Goal: Task Accomplishment & Management: Manage account settings

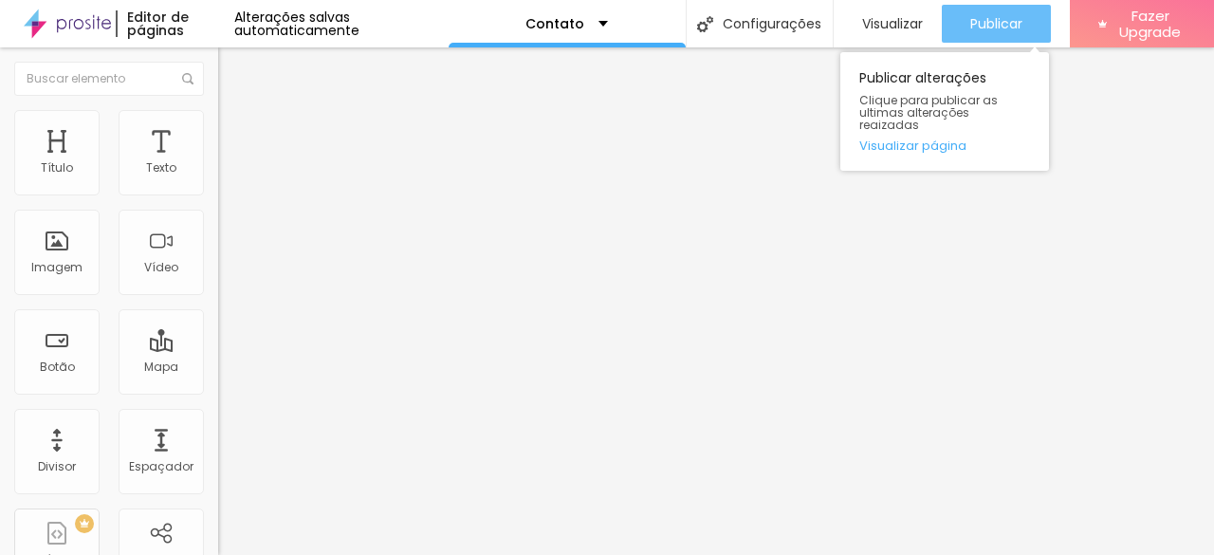
click at [958, 18] on button "Publicar" at bounding box center [996, 24] width 109 height 38
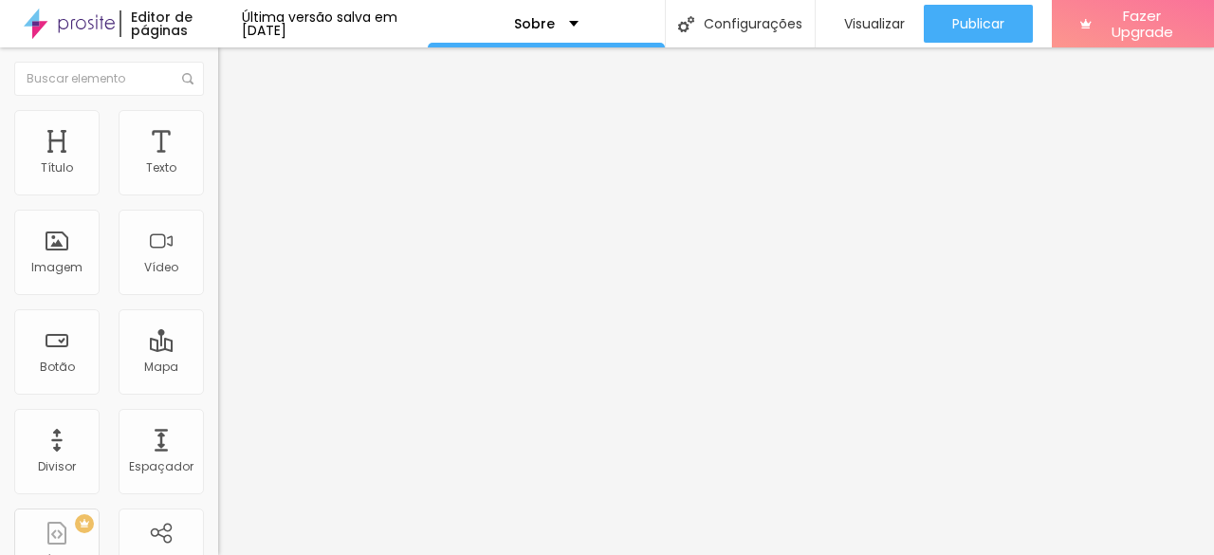
click at [218, 192] on div "Instagram" at bounding box center [327, 279] width 218 height 262
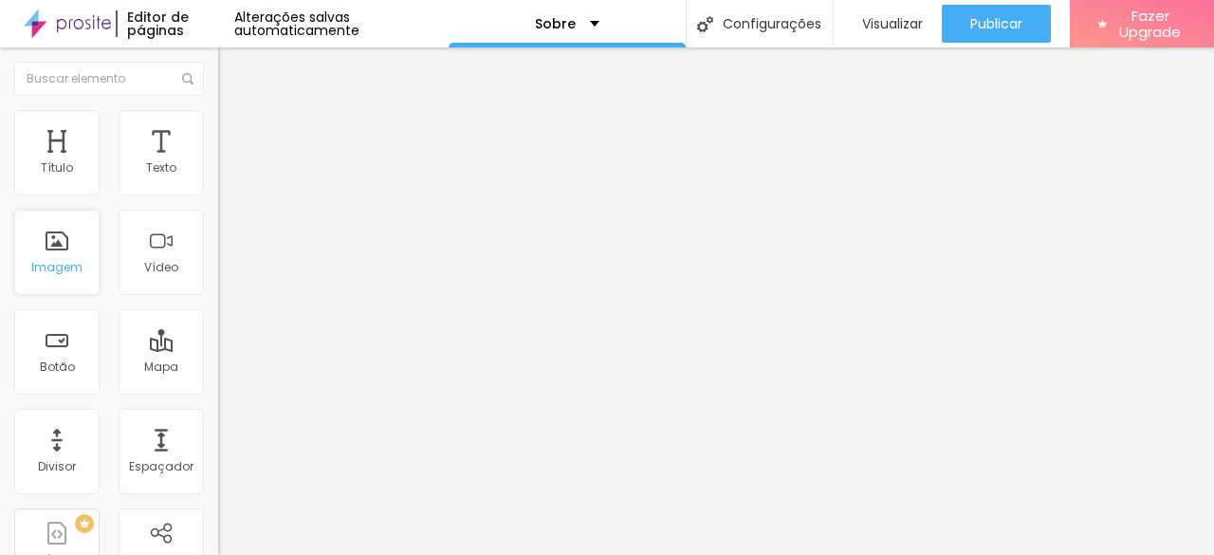
click at [76, 252] on div "Imagem" at bounding box center [56, 252] width 85 height 85
click at [218, 383] on div "Instagram" at bounding box center [327, 388] width 218 height 11
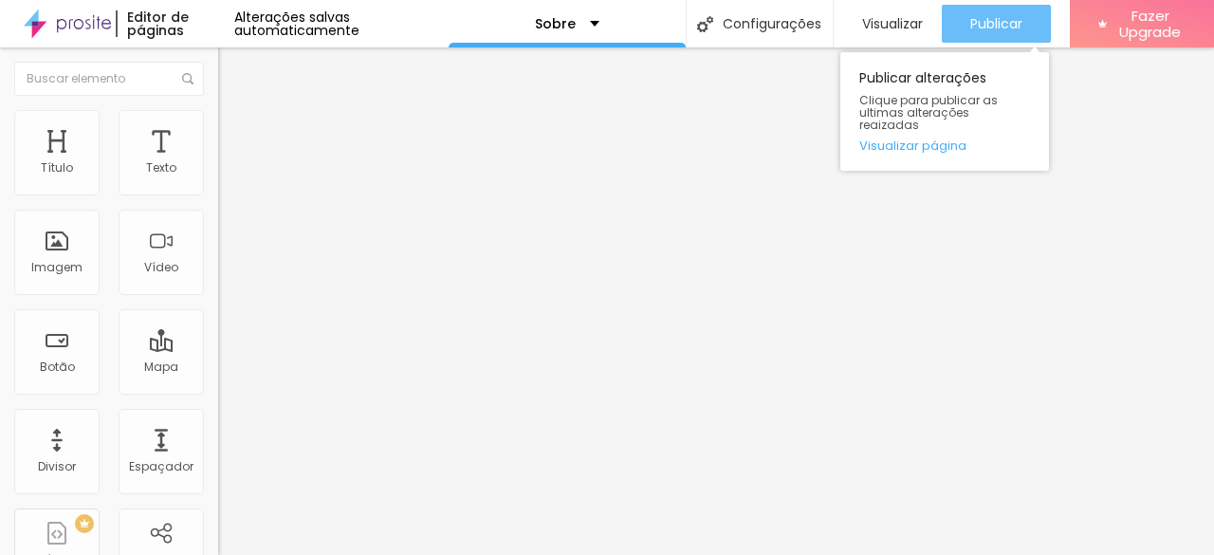
click at [999, 8] on div "Publicar" at bounding box center [996, 24] width 52 height 38
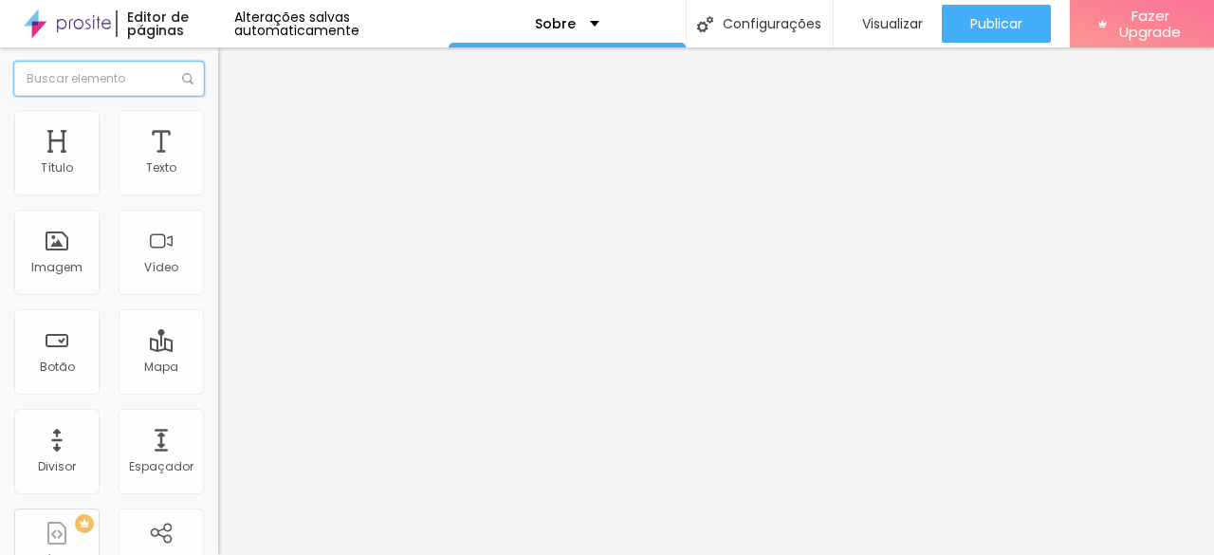
click at [116, 90] on input "text" at bounding box center [109, 79] width 190 height 34
type input "l"
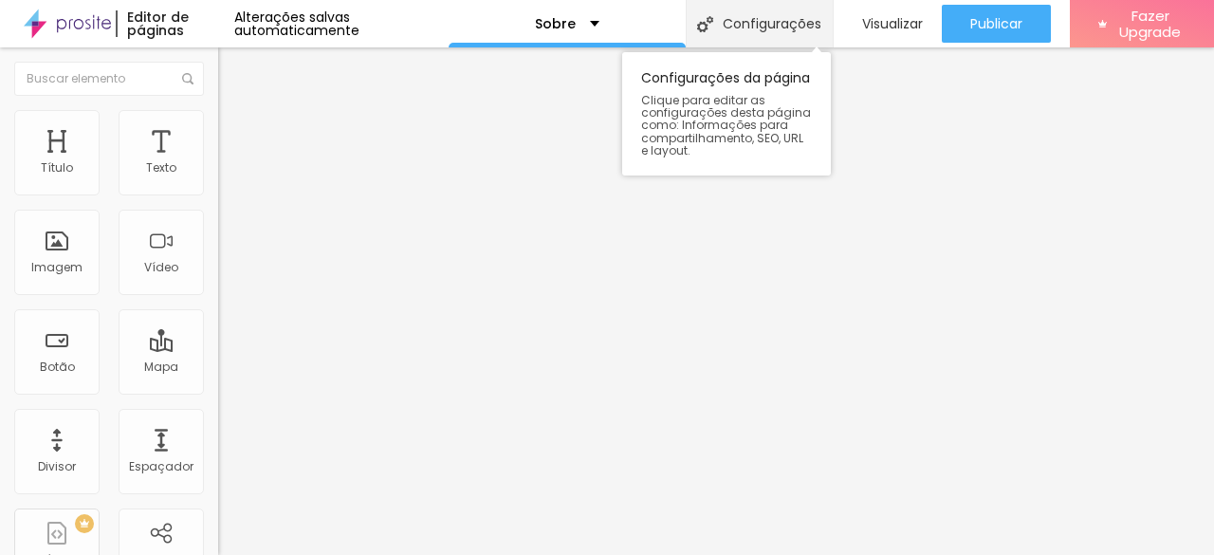
click at [746, 22] on div "Configurações" at bounding box center [759, 23] width 147 height 47
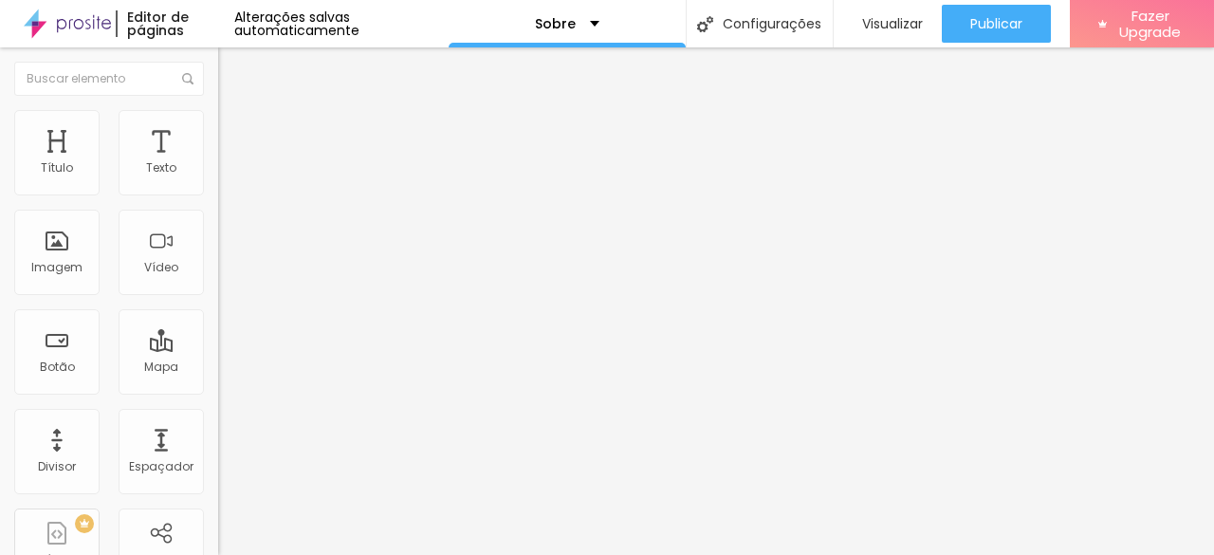
drag, startPoint x: 715, startPoint y: 205, endPoint x: 229, endPoint y: 270, distance: 489.9
type textarea "["
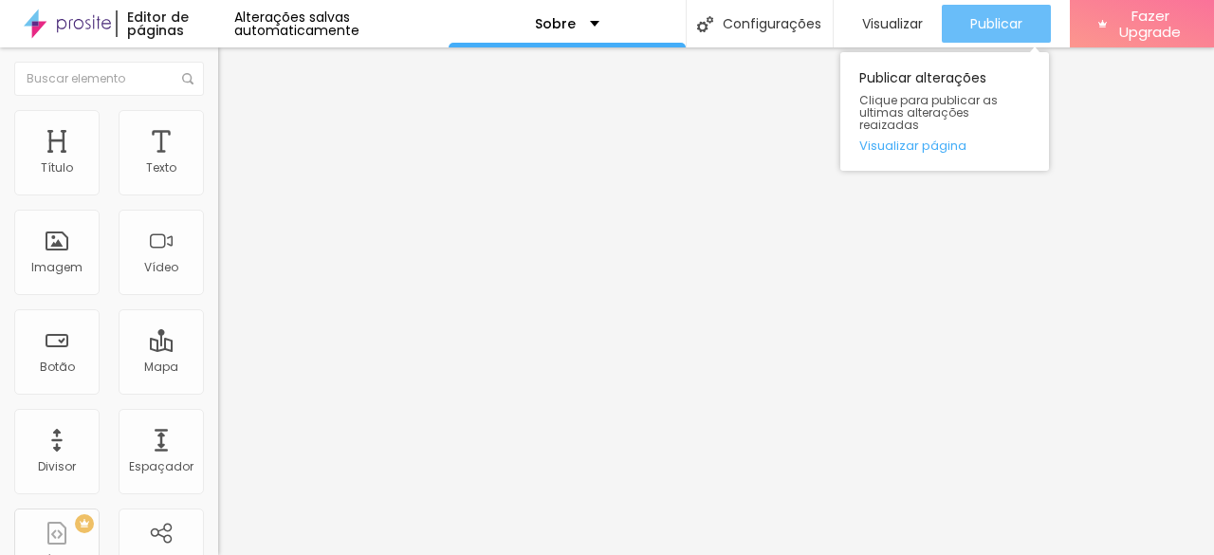
click at [970, 23] on span "Publicar" at bounding box center [996, 23] width 52 height 15
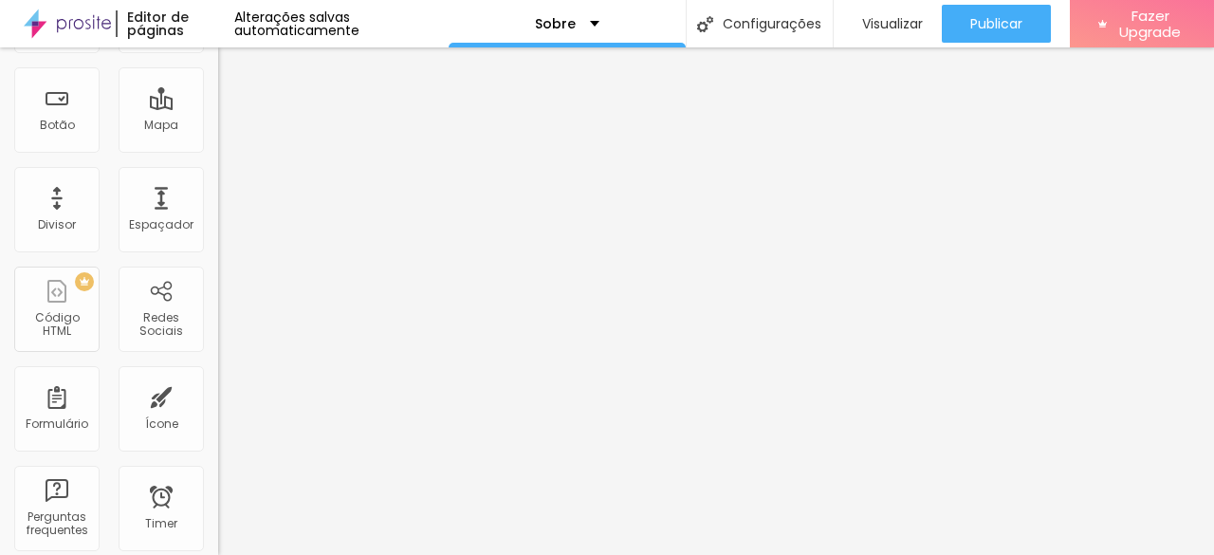
scroll to position [0, 0]
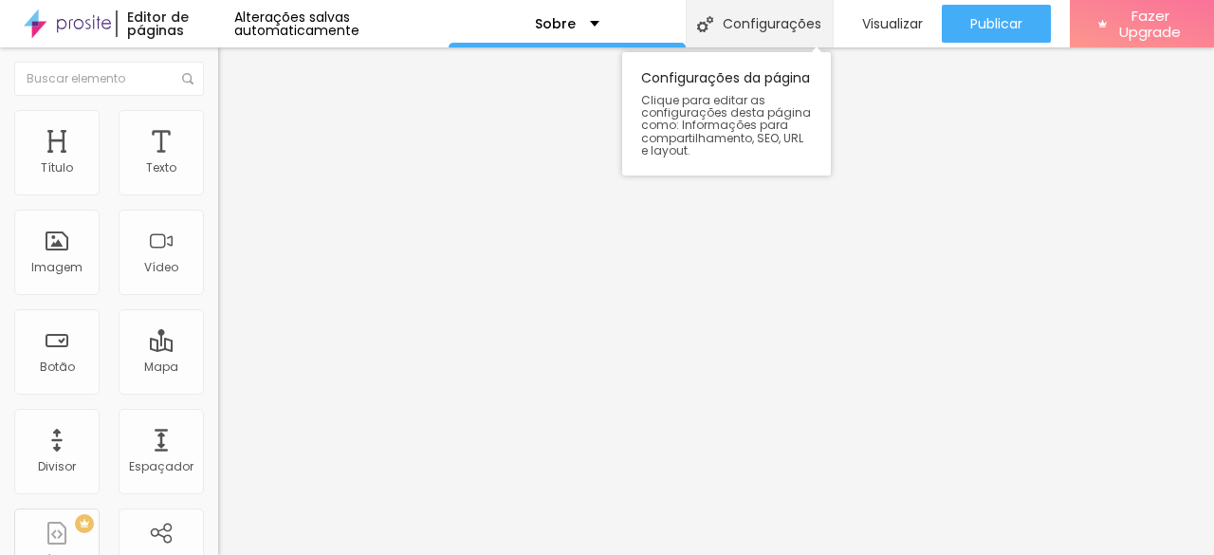
click at [736, 27] on div "Configurações" at bounding box center [759, 23] width 147 height 47
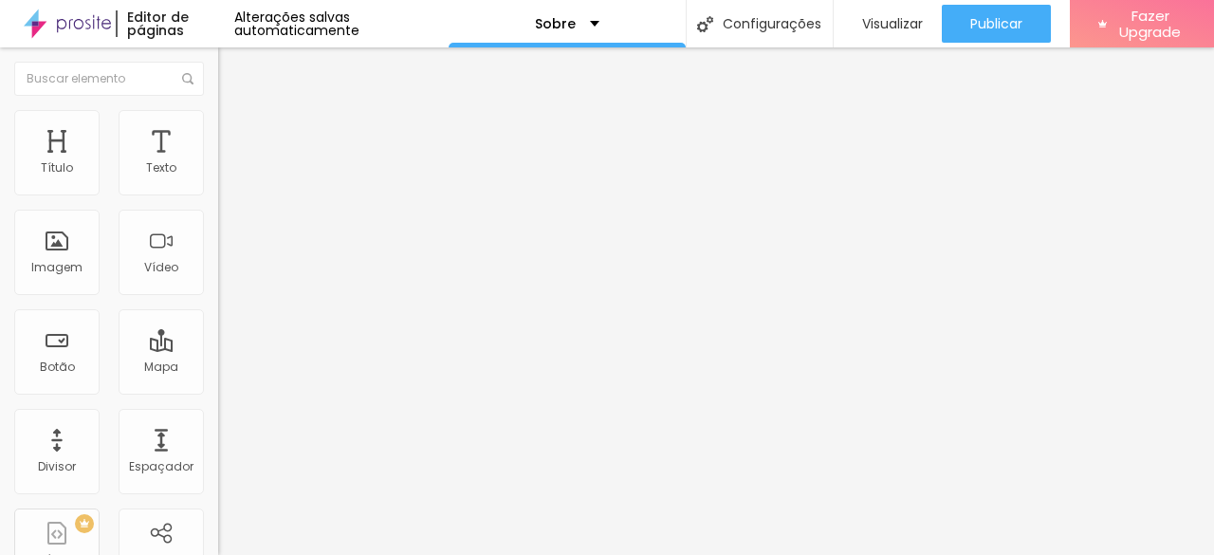
type input "Milene Amorim | Fotógrafa"
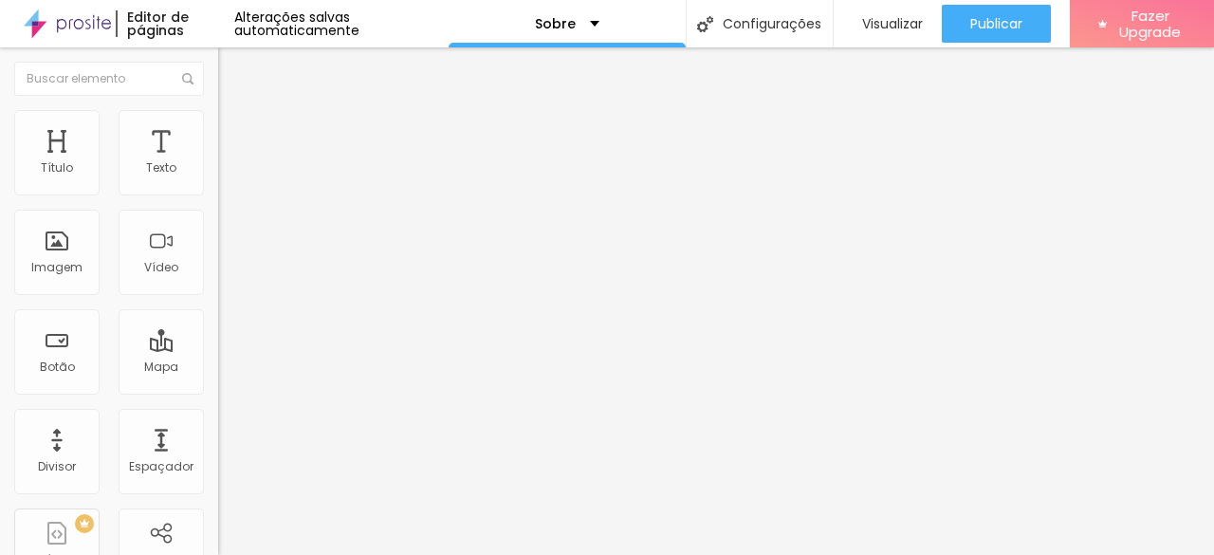
type textarea "Fotógrafa formada pelo Senac SP. Especializada em shows, eventos e ensaios em e…"
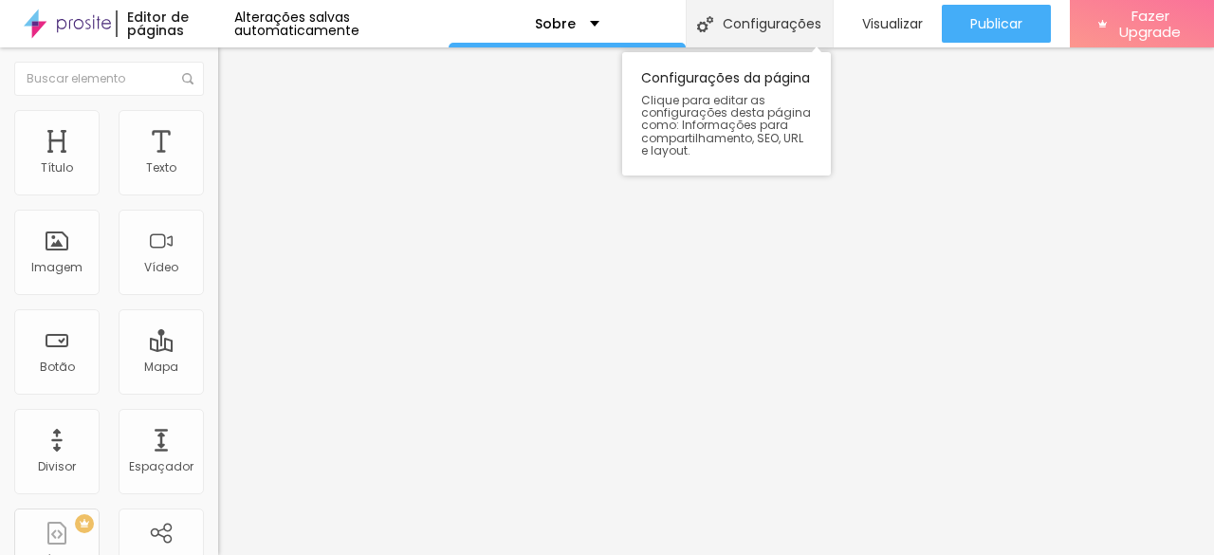
click at [723, 22] on div "Configurações" at bounding box center [759, 23] width 147 height 47
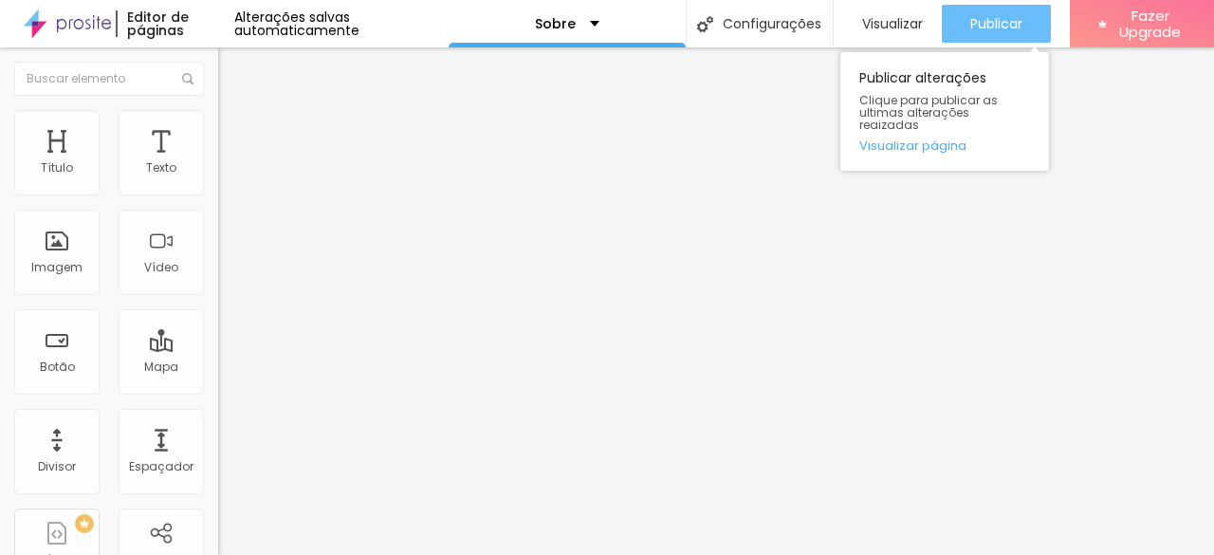
click at [975, 27] on span "Publicar" at bounding box center [996, 23] width 52 height 15
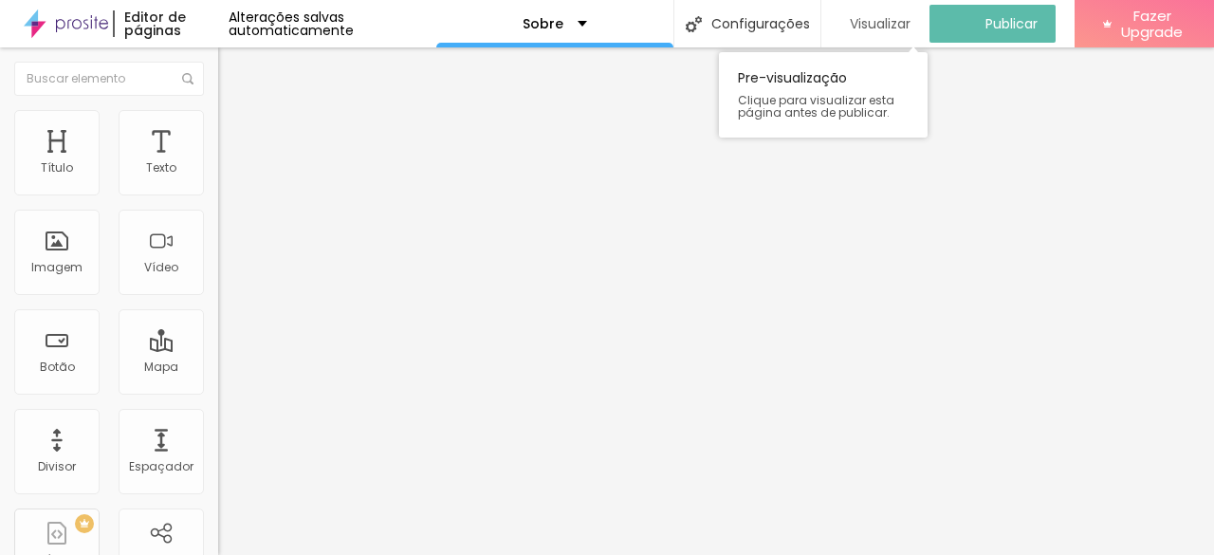
click at [893, 16] on span "Visualizar" at bounding box center [880, 23] width 61 height 15
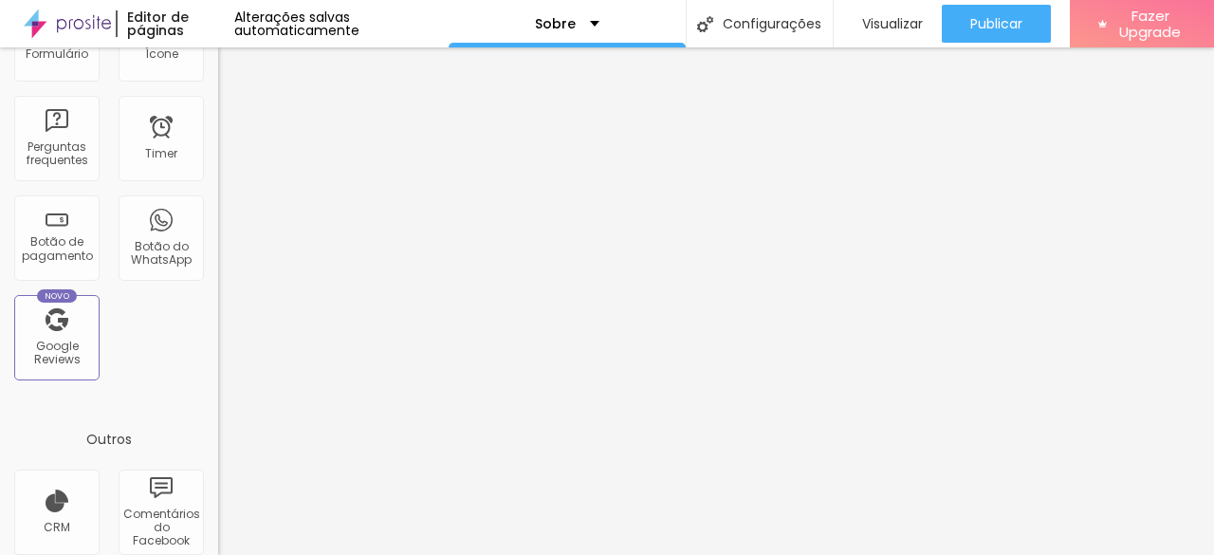
scroll to position [611, 0]
click at [162, 263] on div "Botão do WhatsApp" at bounding box center [160, 254] width 75 height 27
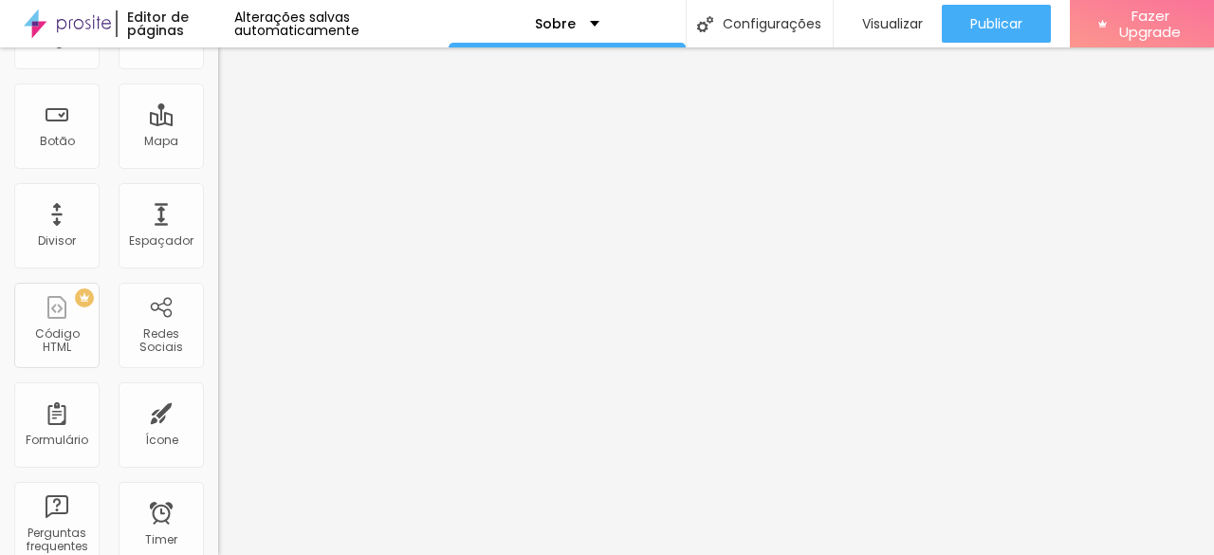
scroll to position [0, 0]
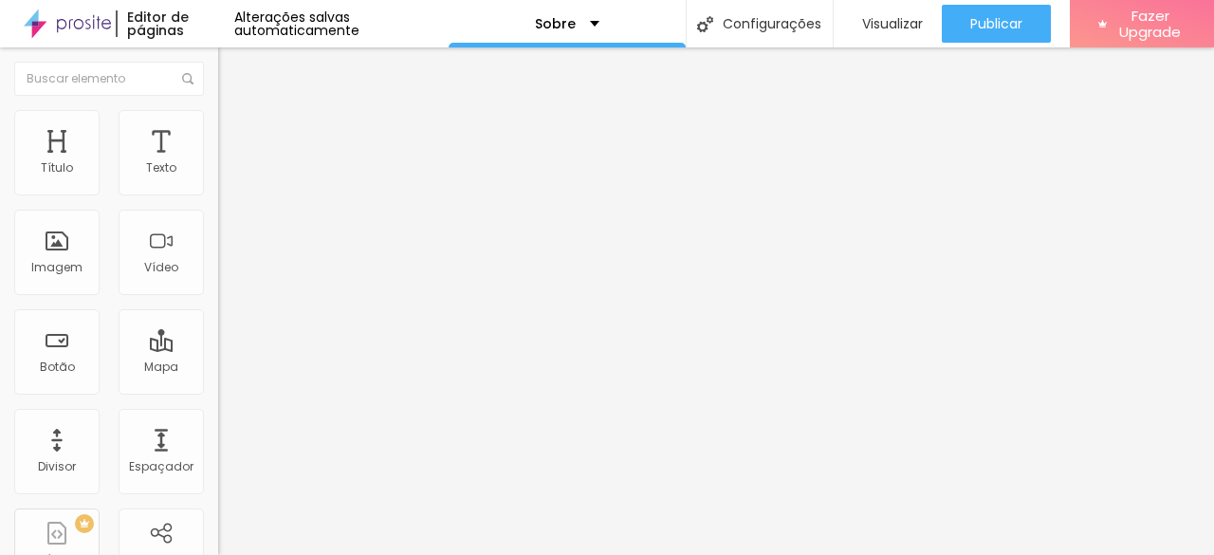
drag, startPoint x: 102, startPoint y: 214, endPoint x: 95, endPoint y: 223, distance: 11.4
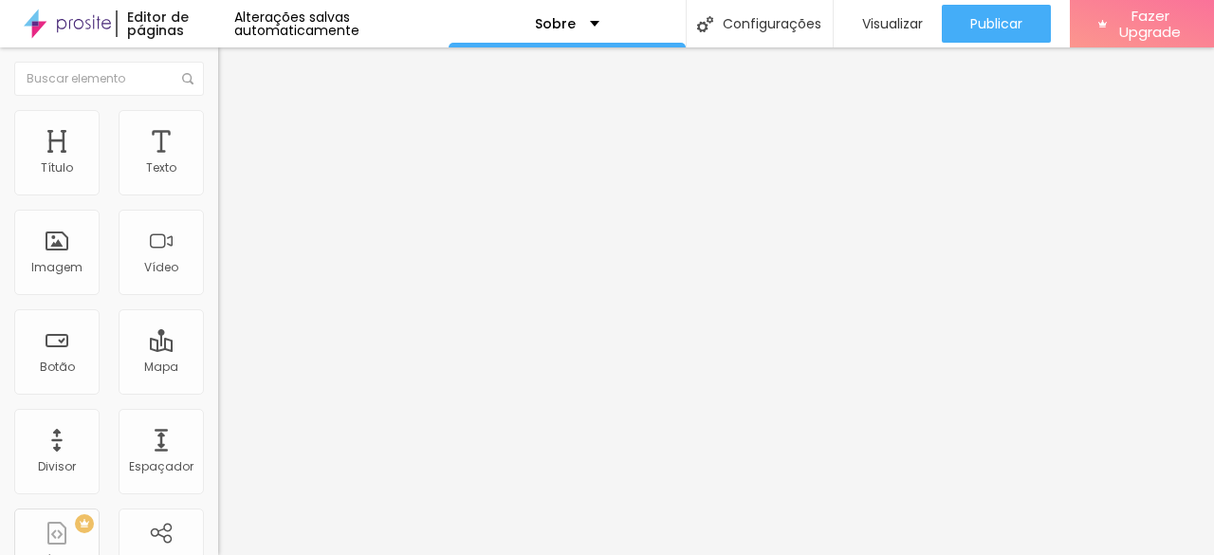
click at [218, 142] on li "Avançado" at bounding box center [327, 138] width 218 height 19
click at [218, 110] on li "Estilo" at bounding box center [327, 119] width 218 height 19
click at [235, 112] on span "Conteúdo" at bounding box center [264, 104] width 59 height 16
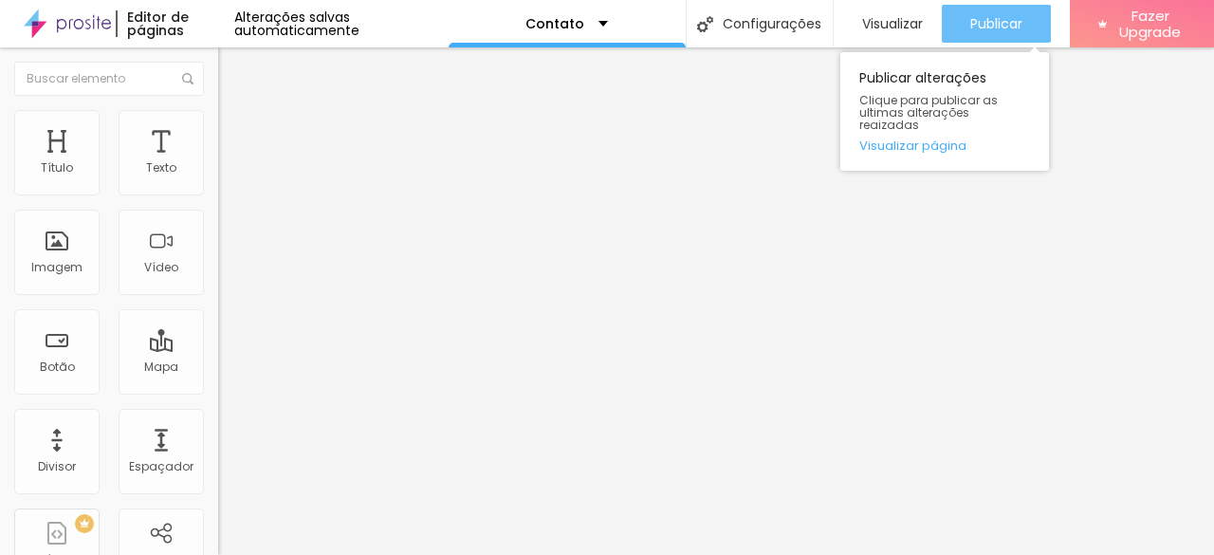
click at [1007, 27] on span "Publicar" at bounding box center [996, 23] width 52 height 15
